Goal: Complete application form: Complete application form

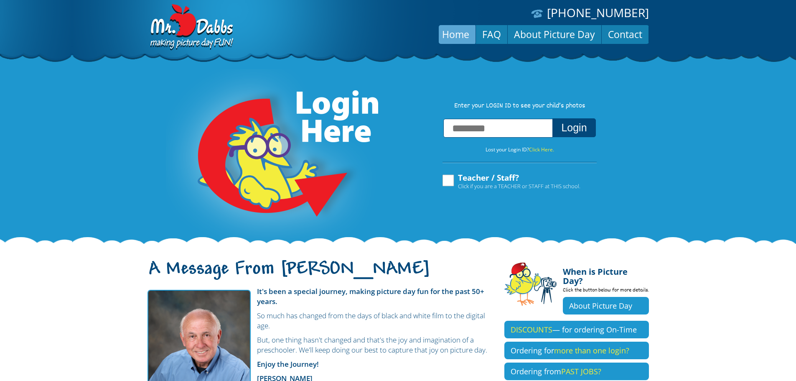
click at [469, 133] on input "text" at bounding box center [497, 128] width 109 height 19
type input "**********"
click at [559, 132] on button "Login" at bounding box center [573, 127] width 43 height 19
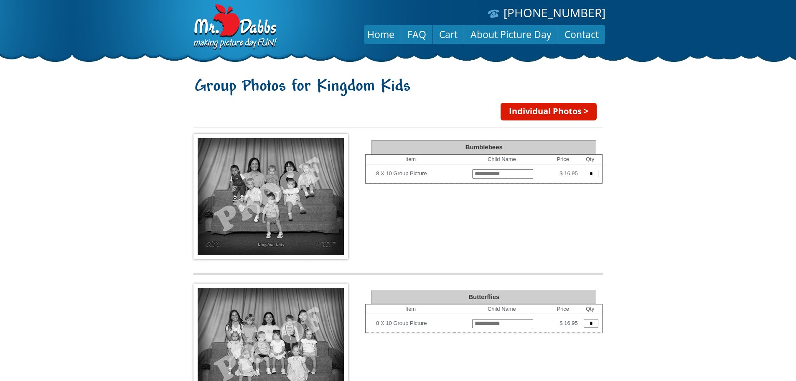
click at [575, 117] on link "Individual Photos >" at bounding box center [549, 112] width 96 height 18
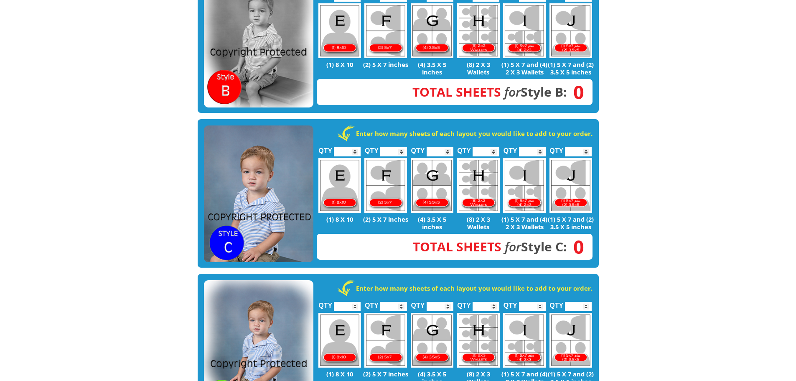
scroll to position [361, 0]
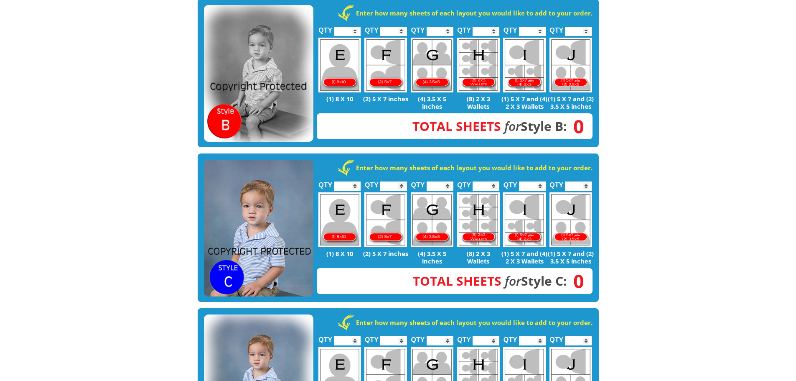
click at [574, 181] on input "*" at bounding box center [578, 185] width 27 height 9
type input "*"
click at [585, 181] on input "*" at bounding box center [578, 185] width 27 height 9
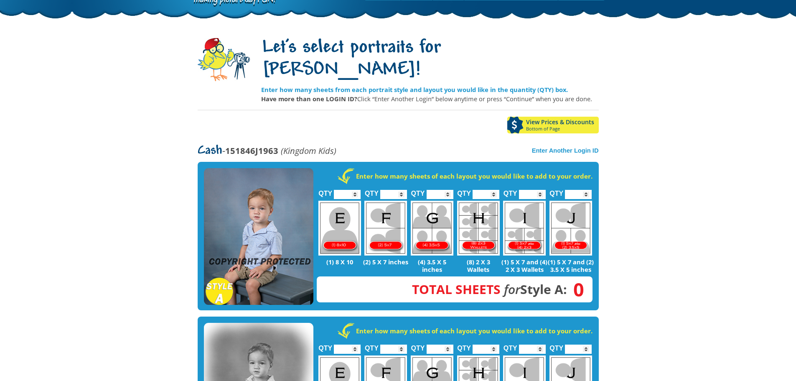
scroll to position [0, 0]
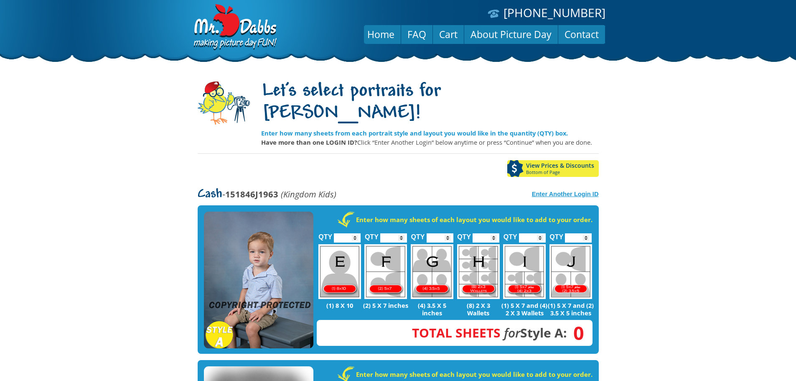
click at [550, 191] on strong "Enter Another Login ID" at bounding box center [565, 194] width 67 height 7
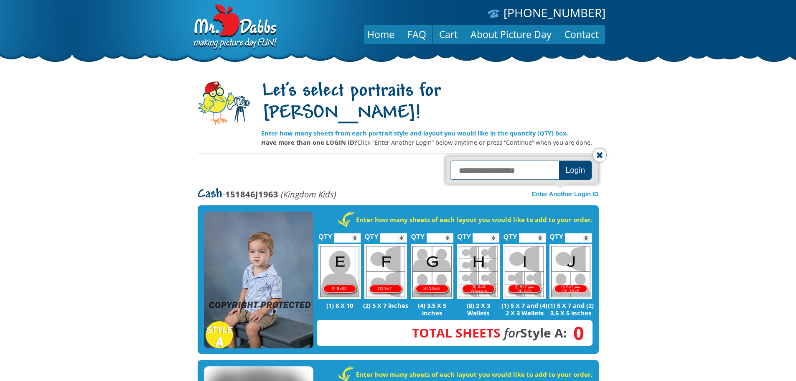
click at [505, 160] on input "text" at bounding box center [506, 169] width 112 height 19
type input "**********"
click at [566, 160] on button "Login" at bounding box center [575, 169] width 33 height 19
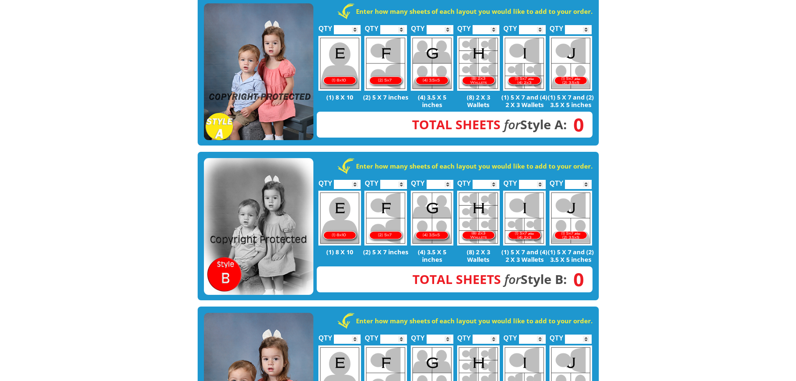
scroll to position [334, 0]
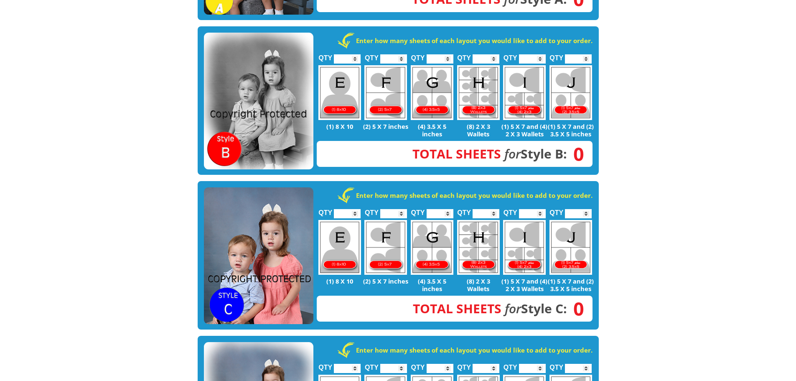
type input "*"
click at [587, 209] on input "*" at bounding box center [578, 213] width 27 height 9
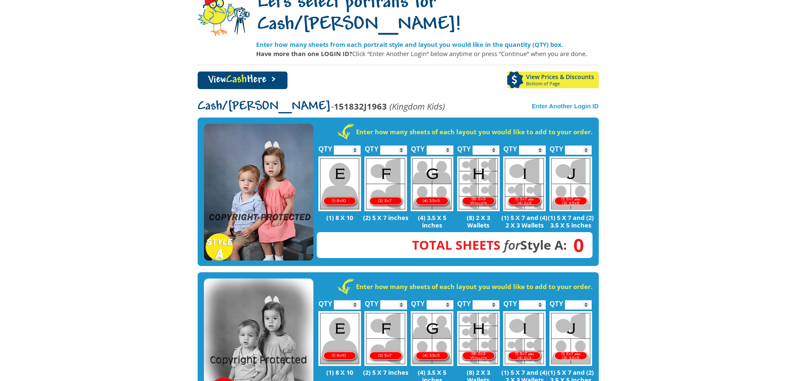
scroll to position [0, 0]
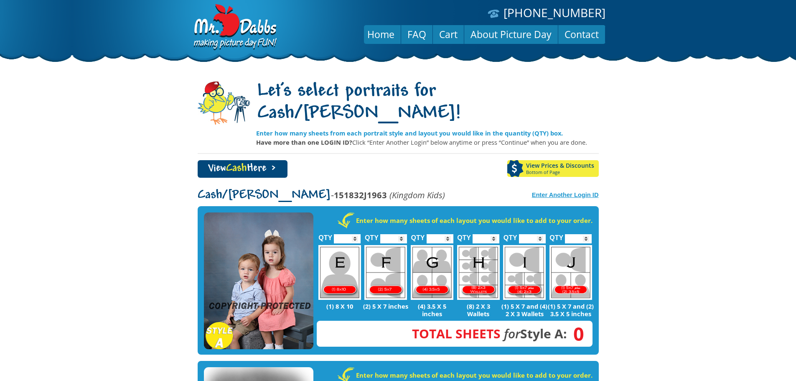
click at [579, 191] on strong "Enter Another Login ID" at bounding box center [565, 194] width 67 height 7
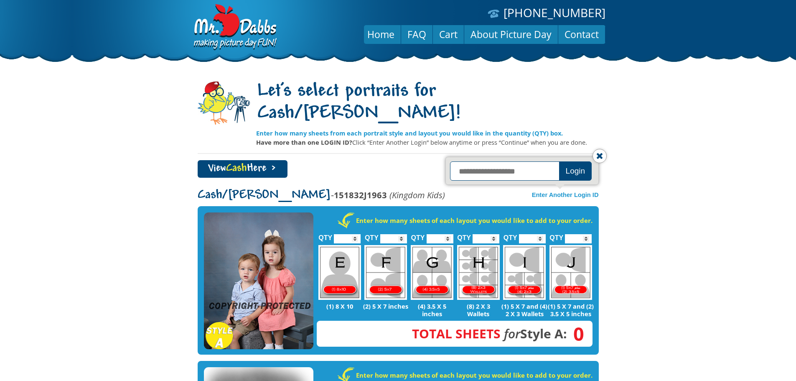
click at [492, 161] on input "text" at bounding box center [506, 170] width 112 height 19
click at [383, 160] on div "View Cash Here > View Prices & Discounts Bottom of Page" at bounding box center [398, 172] width 401 height 24
click at [515, 161] on input "text" at bounding box center [506, 170] width 112 height 19
click at [689, 172] on body "(888) 598-4911 Menu Home FAQ Cart About Picture Day Contact Let's select portra…" at bounding box center [398, 190] width 796 height 381
click at [585, 191] on strong "Enter Another Login ID" at bounding box center [565, 194] width 67 height 7
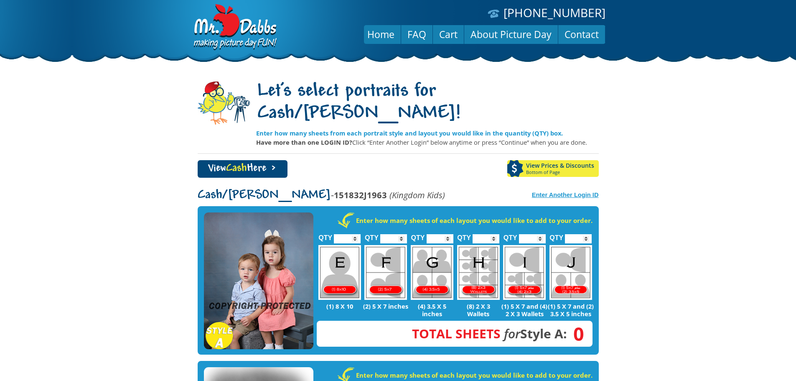
click at [585, 191] on strong "Enter Another Login ID" at bounding box center [565, 194] width 67 height 7
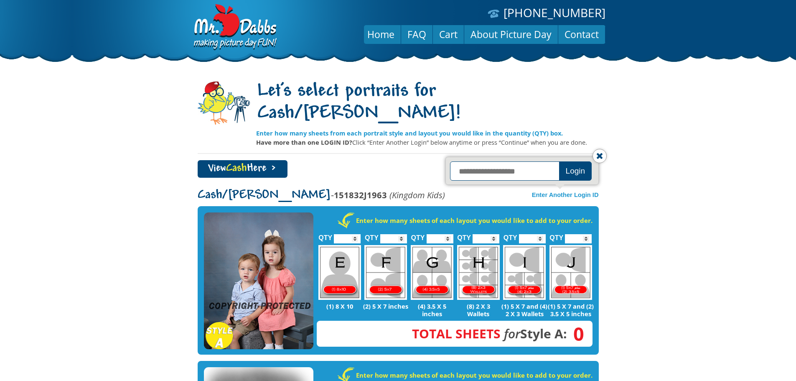
click at [659, 170] on body "(888) 598-4911 Menu Home FAQ Cart About Picture Day Contact Let's select portra…" at bounding box center [398, 190] width 796 height 381
click at [212, 104] on img at bounding box center [224, 102] width 52 height 43
click at [234, 42] on img at bounding box center [234, 27] width 87 height 47
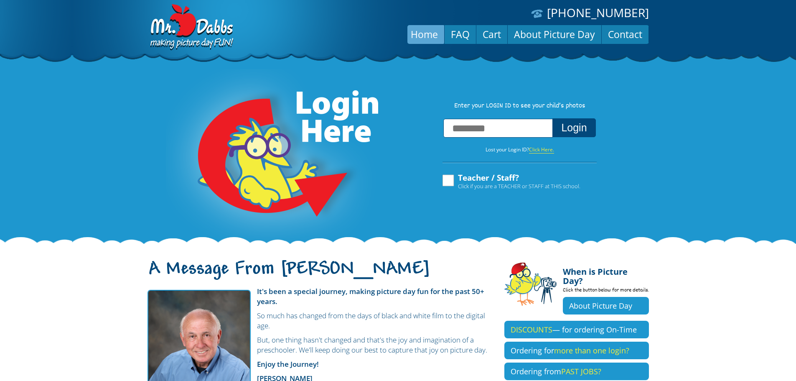
click at [551, 152] on link "Click Here." at bounding box center [541, 150] width 25 height 8
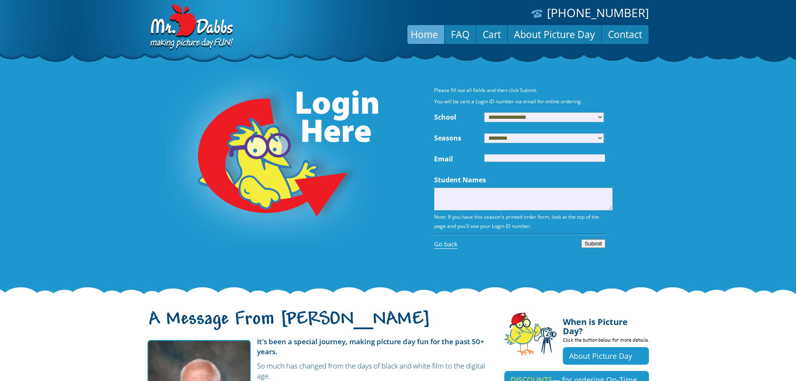
click at [529, 117] on select "**********" at bounding box center [543, 117] width 119 height 10
select select "***"
click at [484, 112] on select "**********" at bounding box center [543, 117] width 119 height 10
click at [513, 159] on input "Email" at bounding box center [544, 158] width 121 height 8
type input "**********"
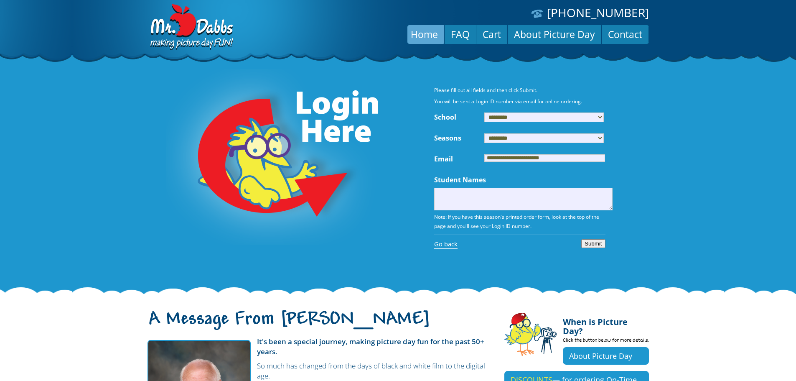
click at [512, 200] on textarea "Student Names" at bounding box center [523, 199] width 178 height 23
type textarea "**********"
click at [596, 248] on button "Submit" at bounding box center [593, 243] width 24 height 9
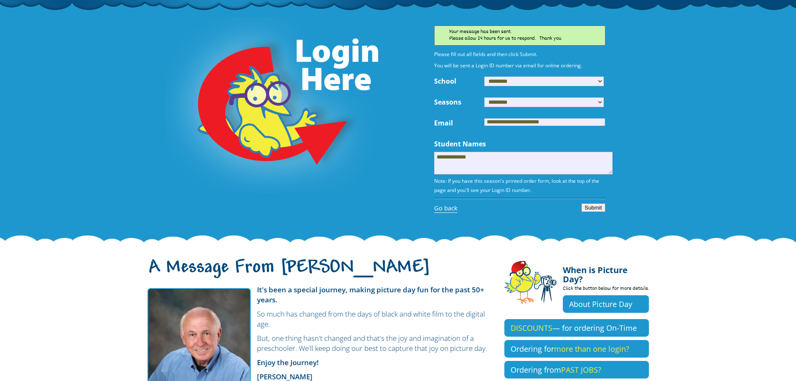
scroll to position [125, 0]
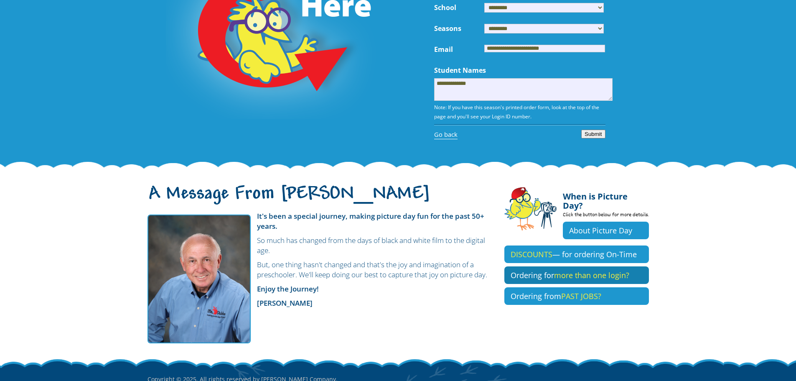
click at [554, 270] on span "more than one login?" at bounding box center [591, 275] width 75 height 10
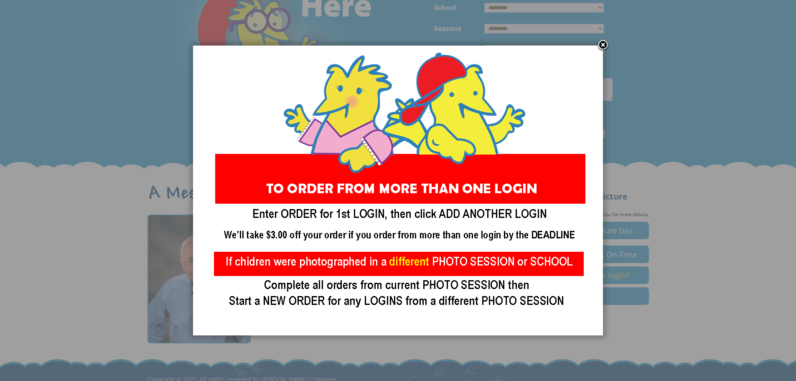
click at [598, 43] on link at bounding box center [603, 45] width 13 height 13
